Goal: Task Accomplishment & Management: Use online tool/utility

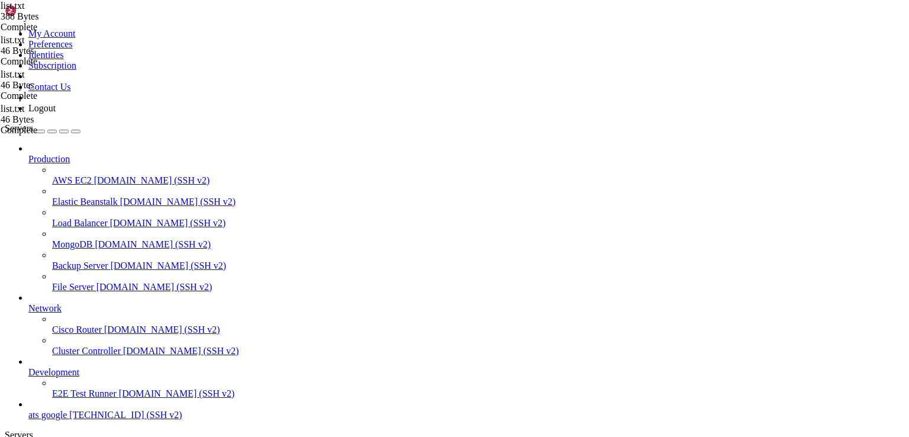
scroll to position [40, 0]
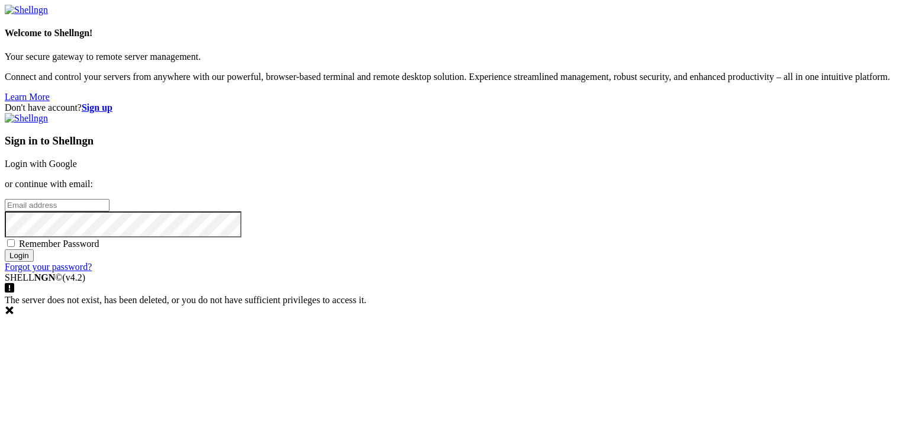
type input "root"
click at [77, 163] on link "Login with Google" at bounding box center [41, 164] width 72 height 10
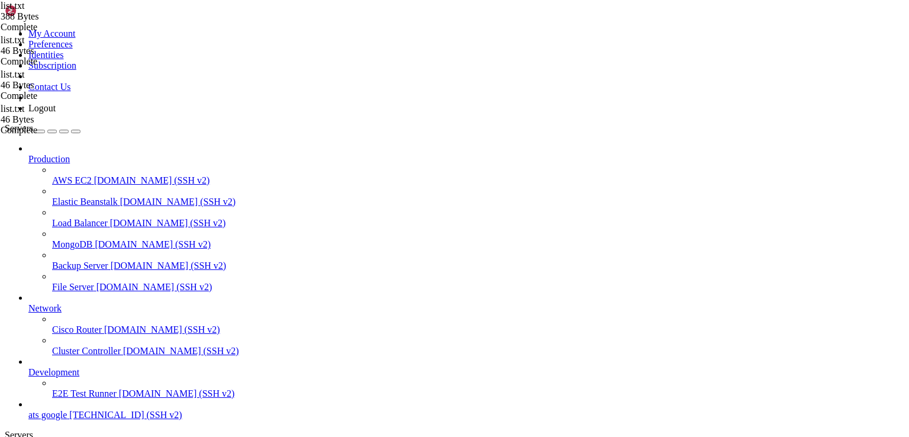
scroll to position [40, 0]
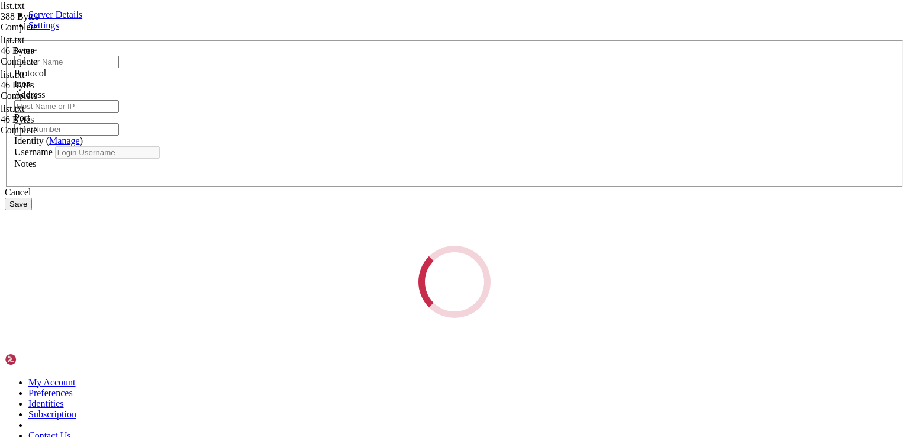
type input "ats google"
type input "[TECHNICAL_ID]"
type input "22"
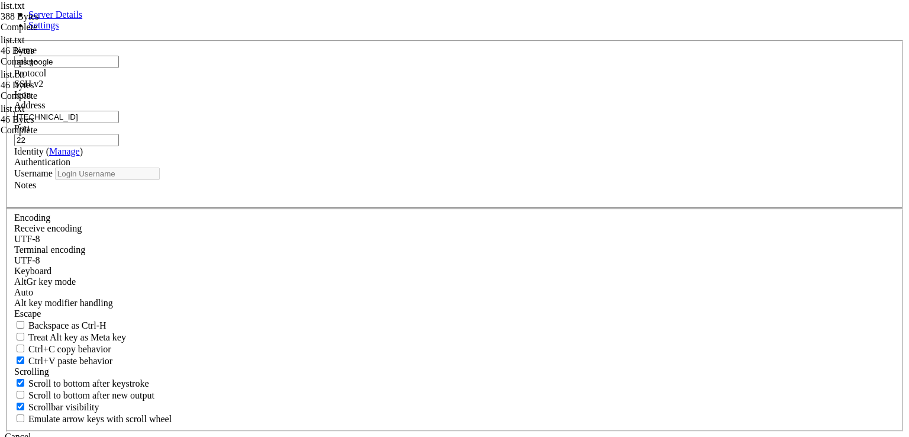
type input "root"
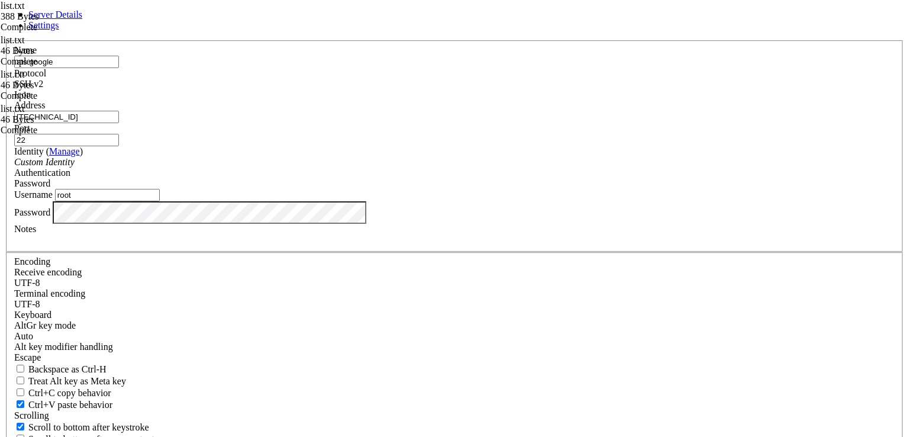
click at [119, 123] on input "[TECHNICAL_ID]" at bounding box center [66, 117] width 105 height 12
drag, startPoint x: 468, startPoint y: 349, endPoint x: 443, endPoint y: 324, distance: 35.2
click at [447, 245] on div "Notes" at bounding box center [454, 234] width 881 height 21
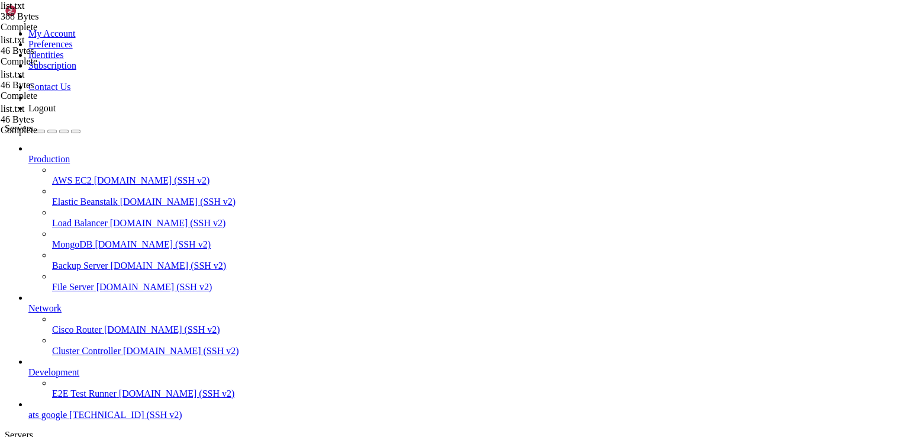
drag, startPoint x: 90, startPoint y: 212, endPoint x: 89, endPoint y: 205, distance: 7.2
click at [69, 410] on span "[TECHNICAL_ID] (SSH v2)" at bounding box center [125, 415] width 112 height 10
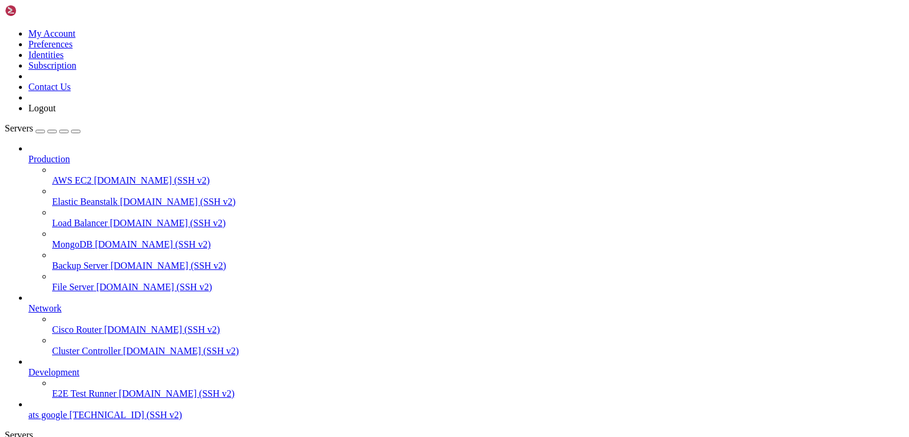
drag, startPoint x: 241, startPoint y: 1070, endPoint x: 228, endPoint y: 1089, distance: 23.5
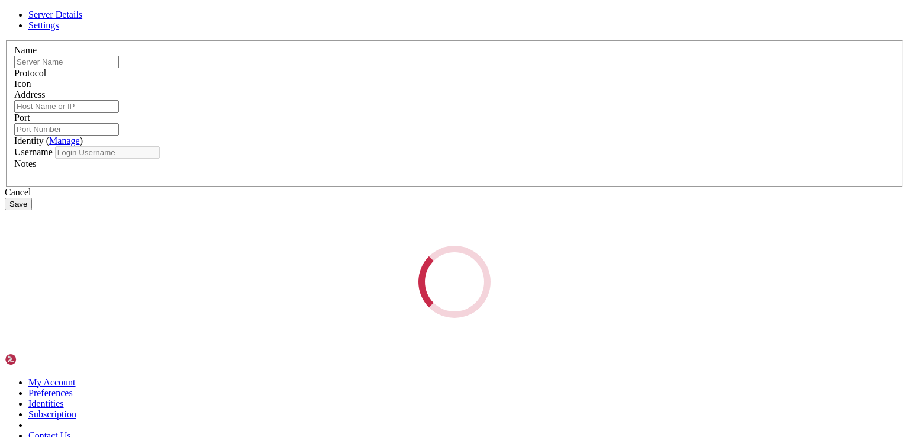
type input "ats google"
type input "[TECHNICAL_ID]"
type input "22"
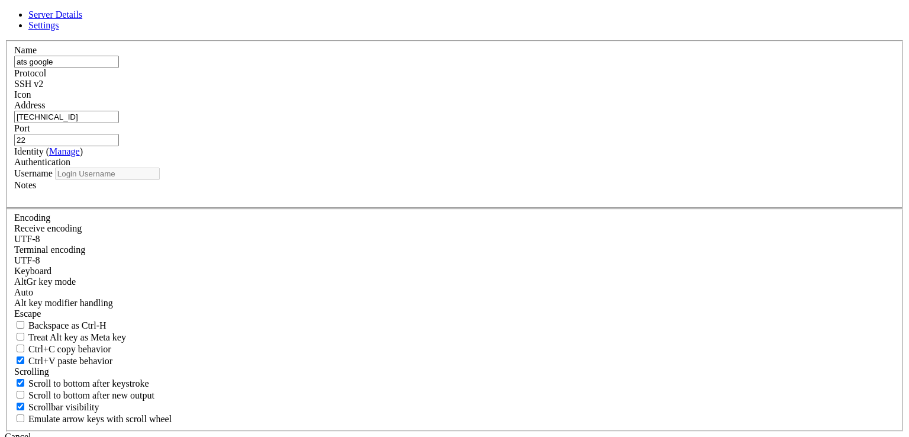
type input "root"
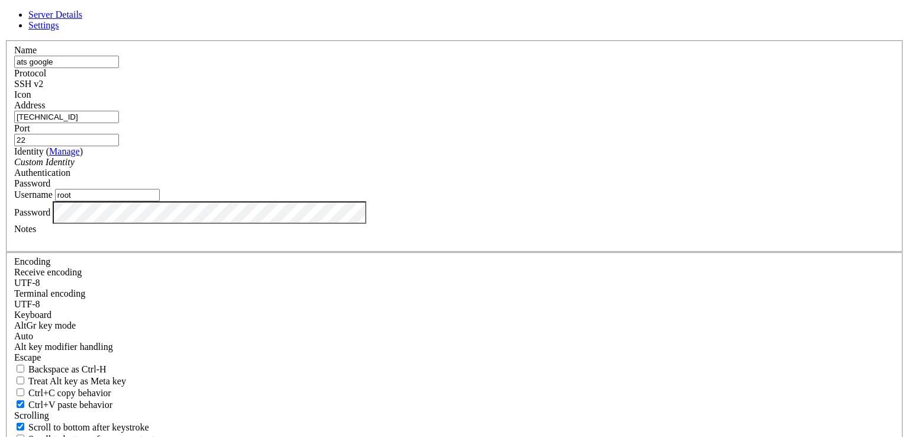
click at [36, 234] on label "Notes" at bounding box center [25, 229] width 22 height 10
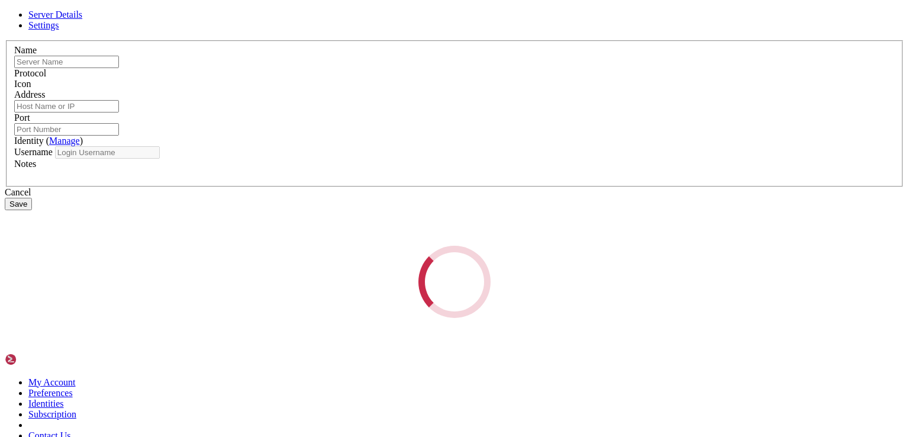
type input "ats google"
type input "[TECHNICAL_ID]"
type input "22"
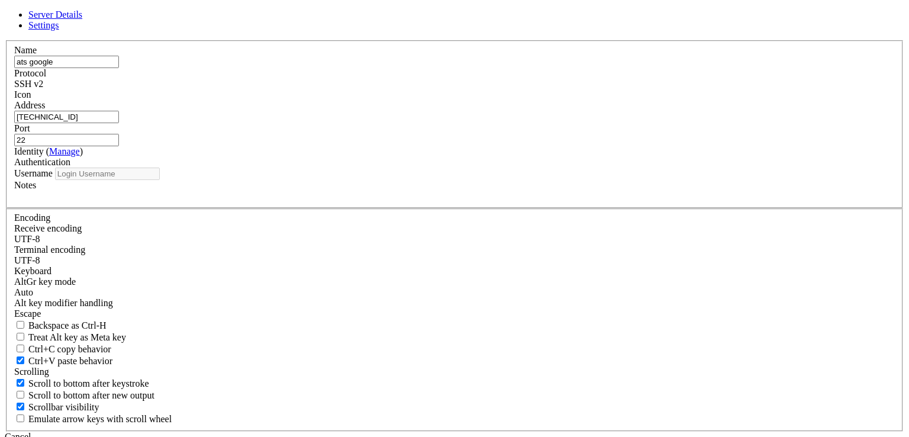
type input "root"
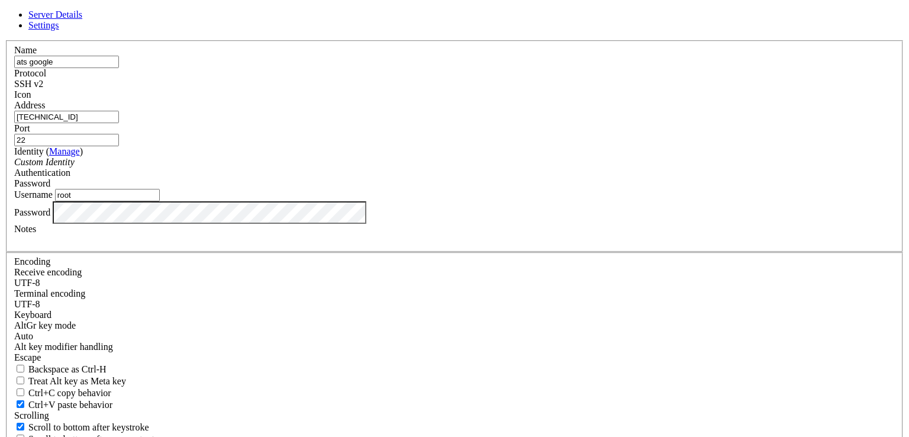
click at [50, 217] on label "Password" at bounding box center [32, 212] width 36 height 10
